Goal: Information Seeking & Learning: Learn about a topic

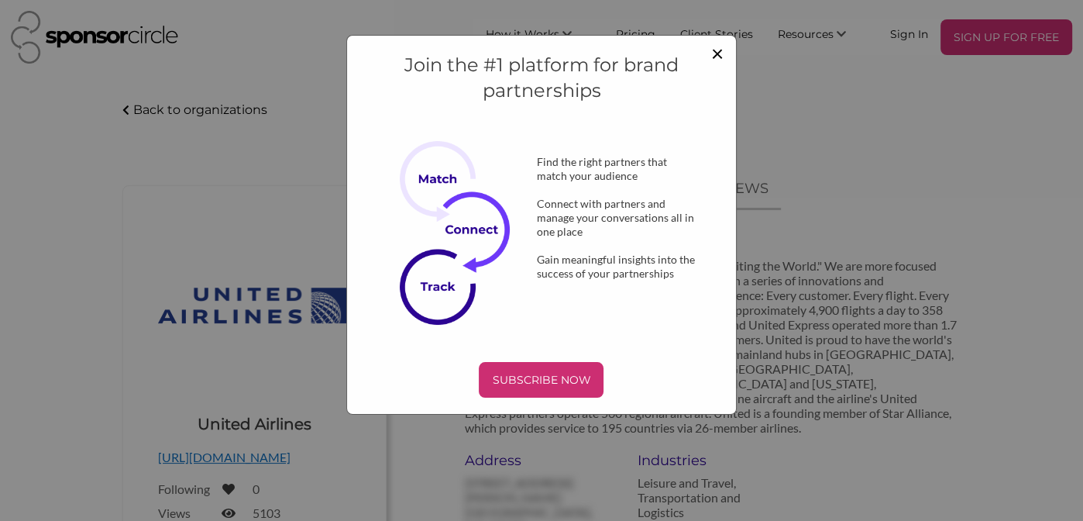
click at [712, 57] on span "×" at bounding box center [717, 53] width 12 height 26
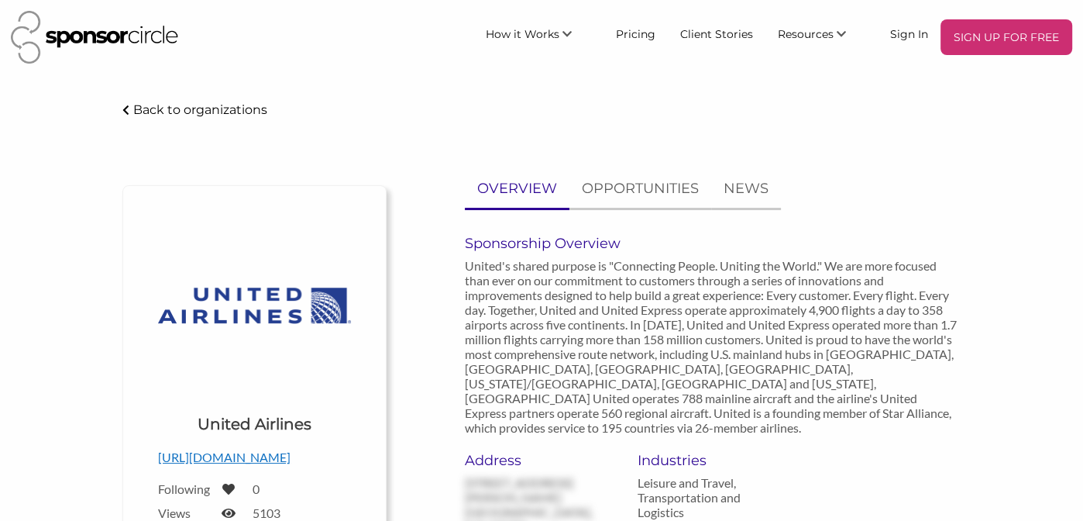
click at [646, 191] on p "OPPORTUNITIES" at bounding box center [640, 188] width 117 height 22
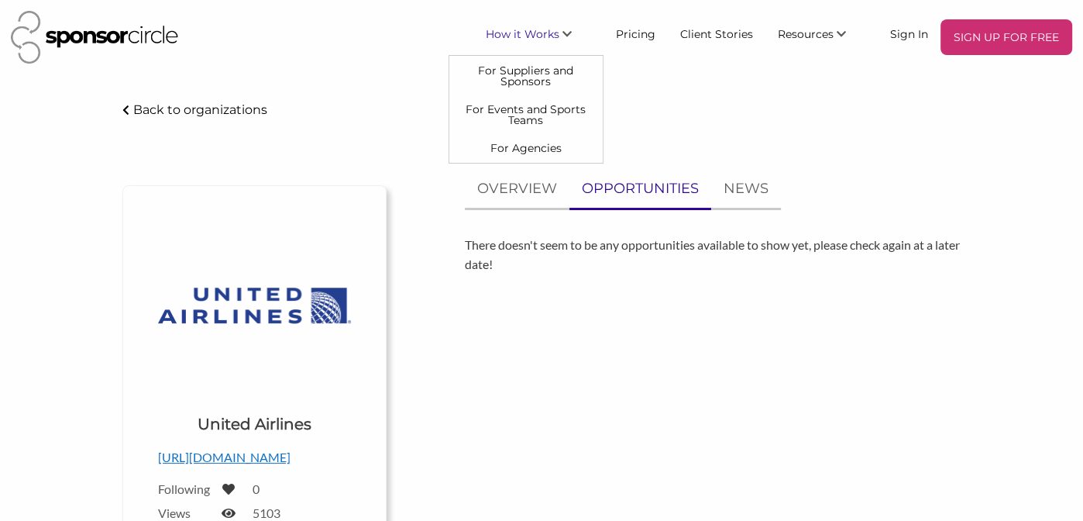
click at [568, 33] on icon "\aHow it Works\a\a" at bounding box center [566, 34] width 9 height 11
click at [542, 111] on link "For Events and Sports Teams" at bounding box center [525, 114] width 153 height 39
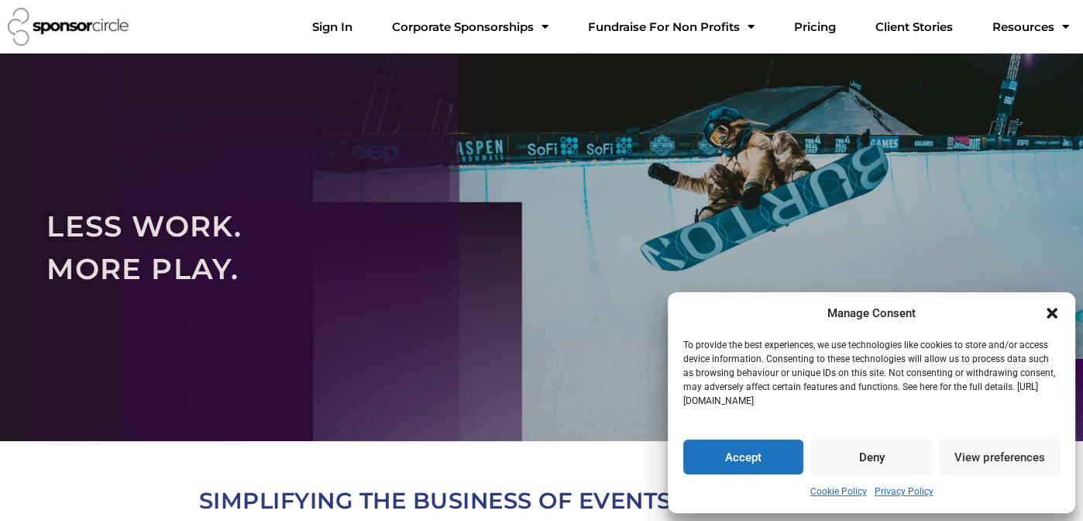
click at [1054, 312] on icon "Close dialogue" at bounding box center [1052, 313] width 11 height 11
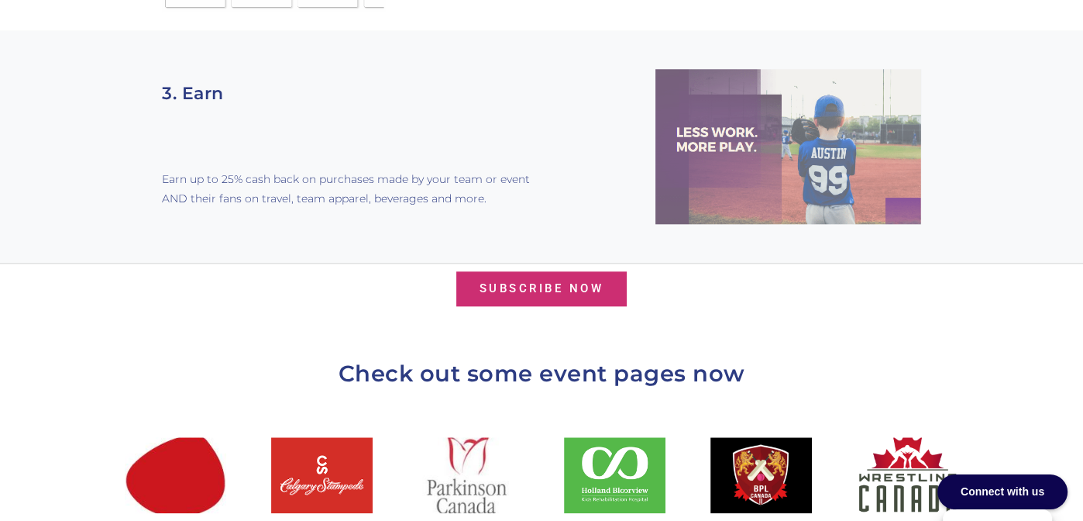
scroll to position [1456, 0]
